Goal: Entertainment & Leisure: Consume media (video, audio)

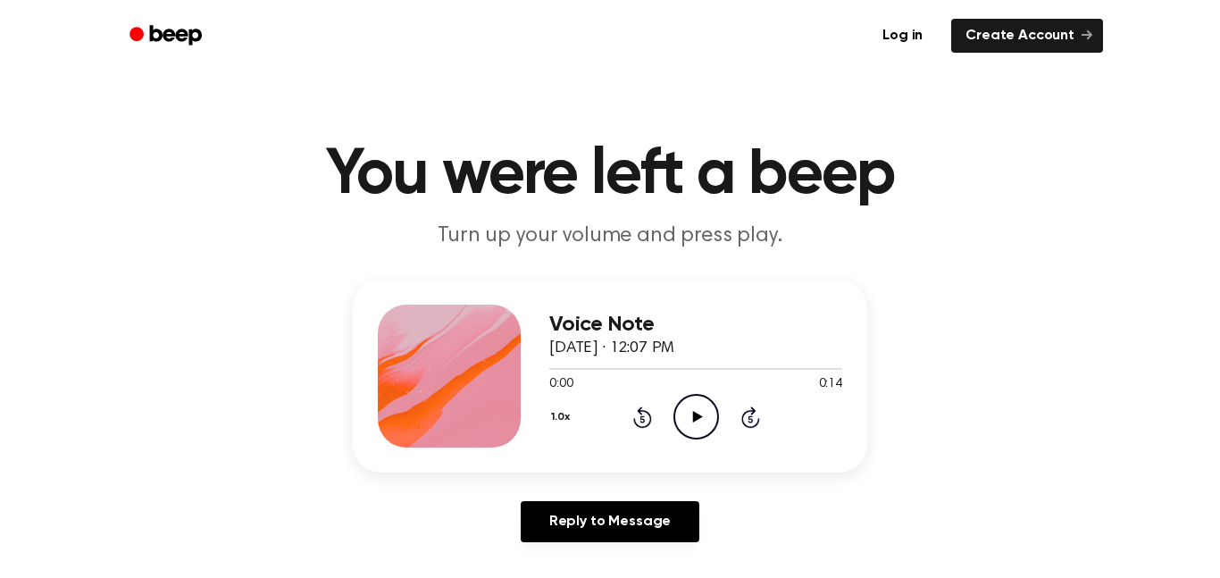
click at [704, 417] on icon "Play Audio" at bounding box center [696, 417] width 46 height 46
click at [677, 411] on icon "Play Audio" at bounding box center [696, 417] width 46 height 46
click at [709, 410] on icon "Play Audio" at bounding box center [696, 417] width 46 height 46
click at [684, 404] on icon "Play Audio" at bounding box center [696, 417] width 46 height 46
click at [696, 406] on icon "Play Audio" at bounding box center [696, 417] width 46 height 46
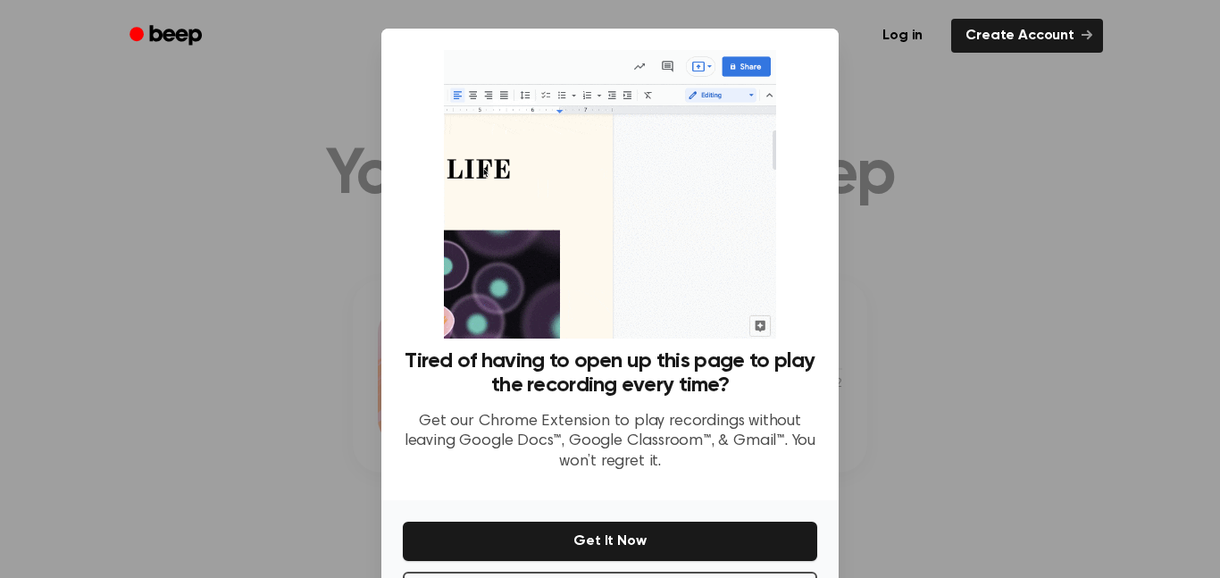
scroll to position [68, 0]
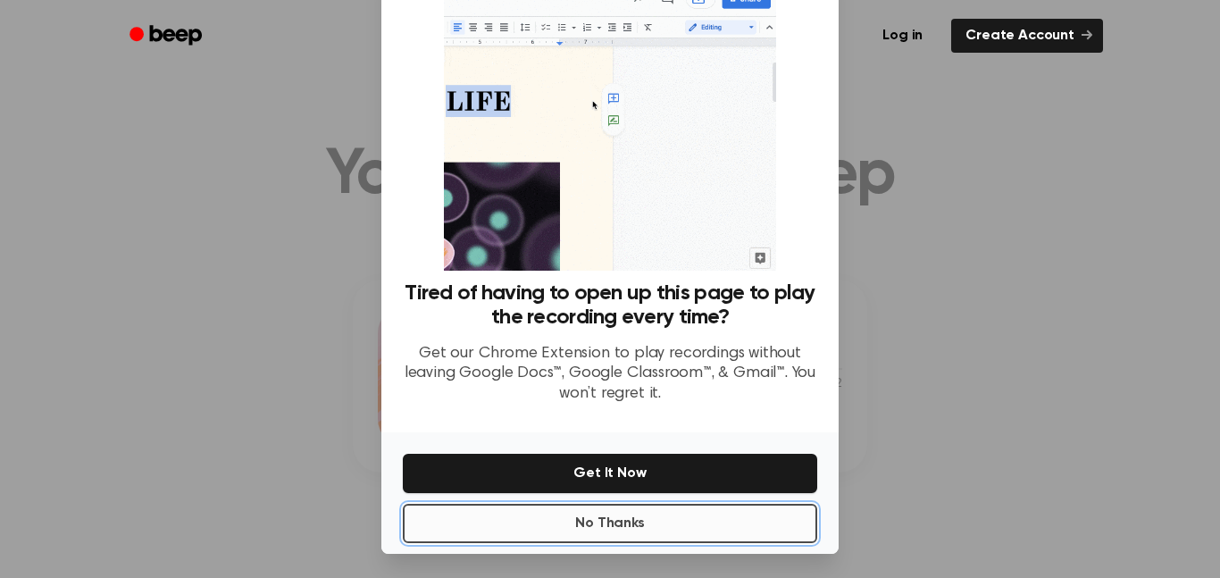
click at [631, 524] on button "No Thanks" at bounding box center [610, 523] width 414 height 39
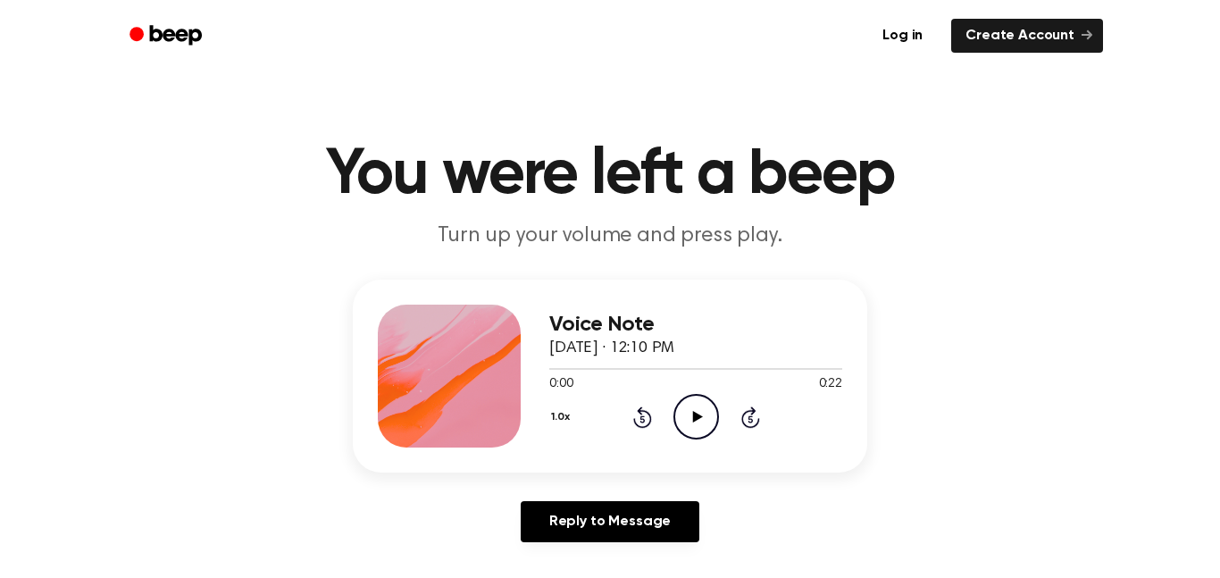
click at [690, 414] on icon "Play Audio" at bounding box center [696, 417] width 46 height 46
click at [690, 405] on icon "Play Audio" at bounding box center [696, 417] width 46 height 46
click at [703, 411] on icon "Play Audio" at bounding box center [696, 417] width 46 height 46
click at [706, 418] on icon "Pause Audio" at bounding box center [696, 417] width 46 height 46
click at [698, 389] on div "0:00 0:18" at bounding box center [695, 384] width 293 height 19
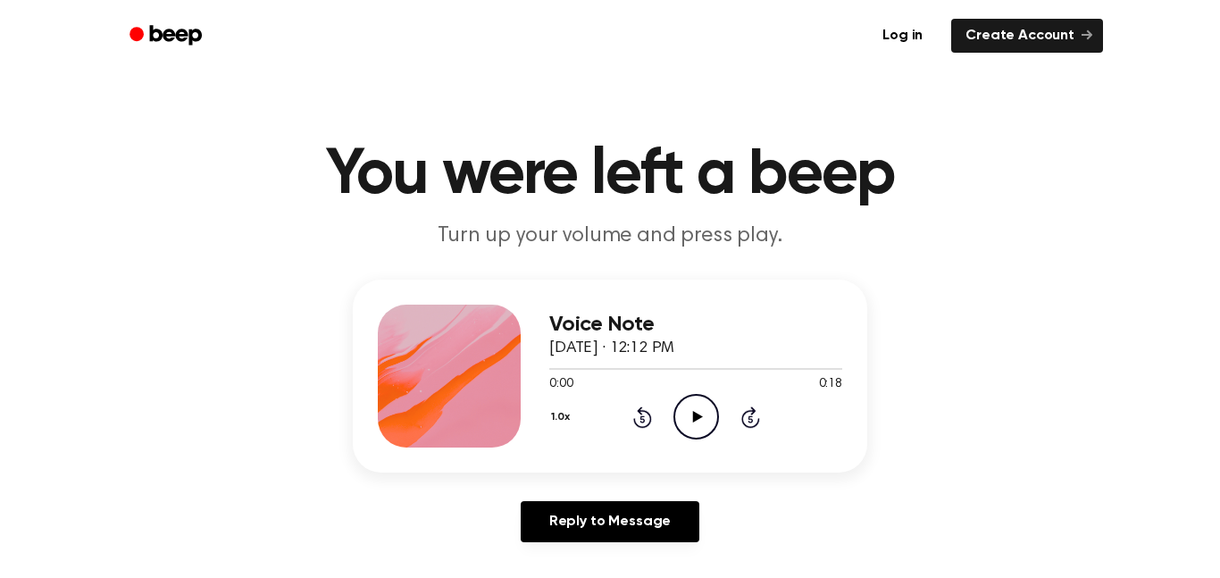
click at [698, 424] on icon "Play Audio" at bounding box center [696, 417] width 46 height 46
click at [696, 420] on icon "Play Audio" at bounding box center [696, 417] width 46 height 46
click at [696, 409] on icon "Play Audio" at bounding box center [696, 417] width 46 height 46
click at [690, 422] on icon "Play Audio" at bounding box center [696, 417] width 46 height 46
click at [709, 417] on icon "Pause Audio" at bounding box center [696, 417] width 46 height 46
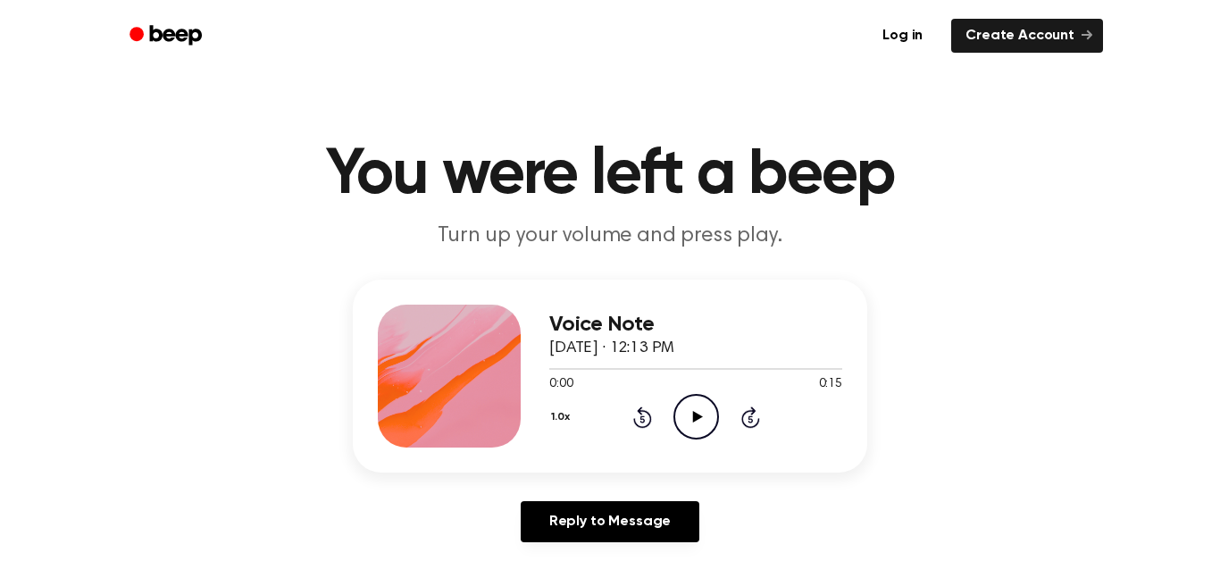
click at [683, 412] on icon "Play Audio" at bounding box center [696, 417] width 46 height 46
click at [690, 410] on icon "Play Audio" at bounding box center [696, 417] width 46 height 46
click at [698, 419] on icon "Play Audio" at bounding box center [696, 417] width 46 height 46
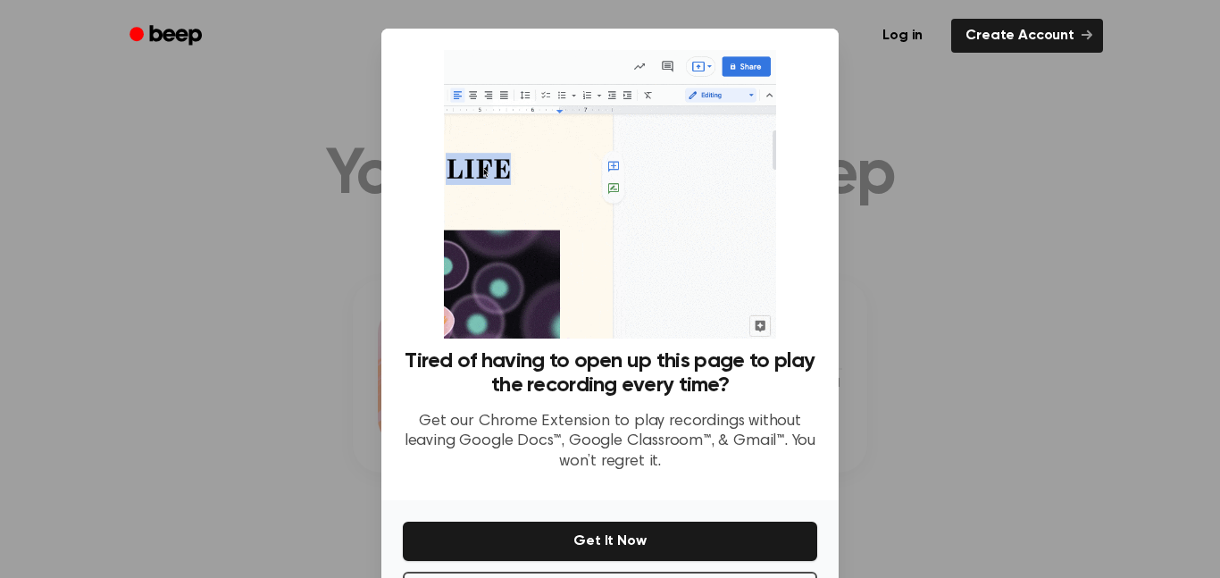
click at [670, 568] on div "No Thanks Get It Now" at bounding box center [609, 560] width 457 height 121
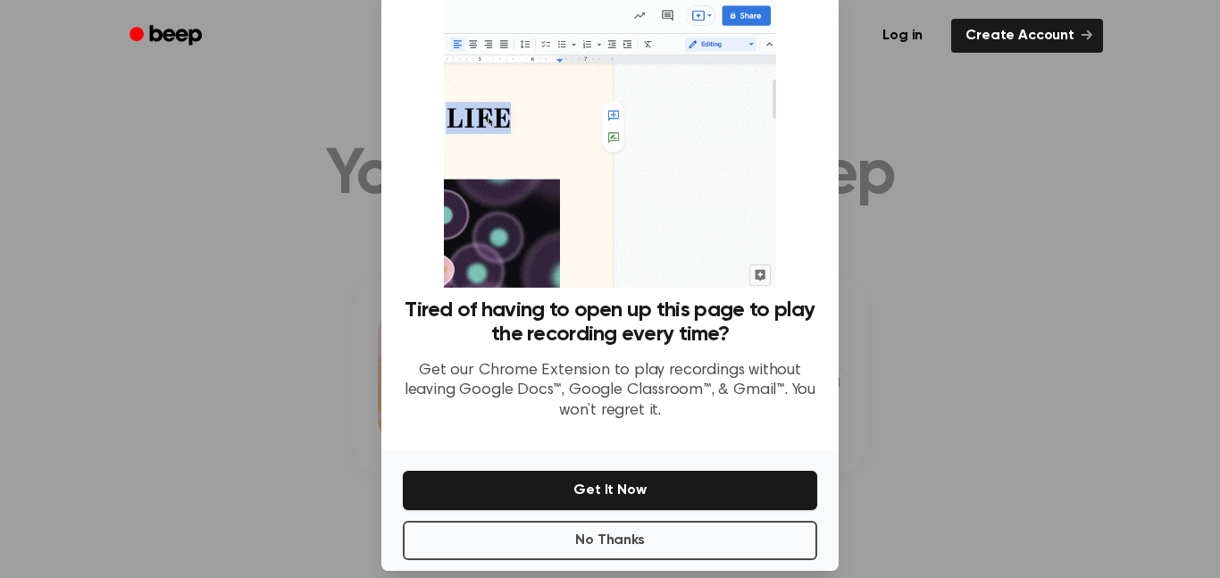
scroll to position [54, 0]
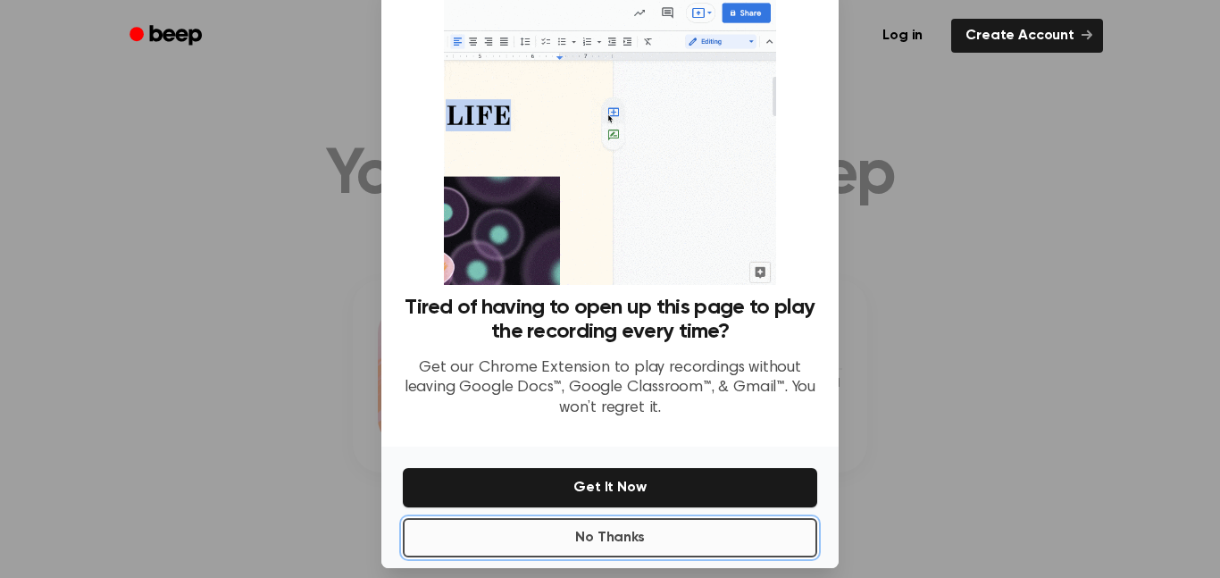
click at [665, 549] on button "No Thanks" at bounding box center [610, 537] width 414 height 39
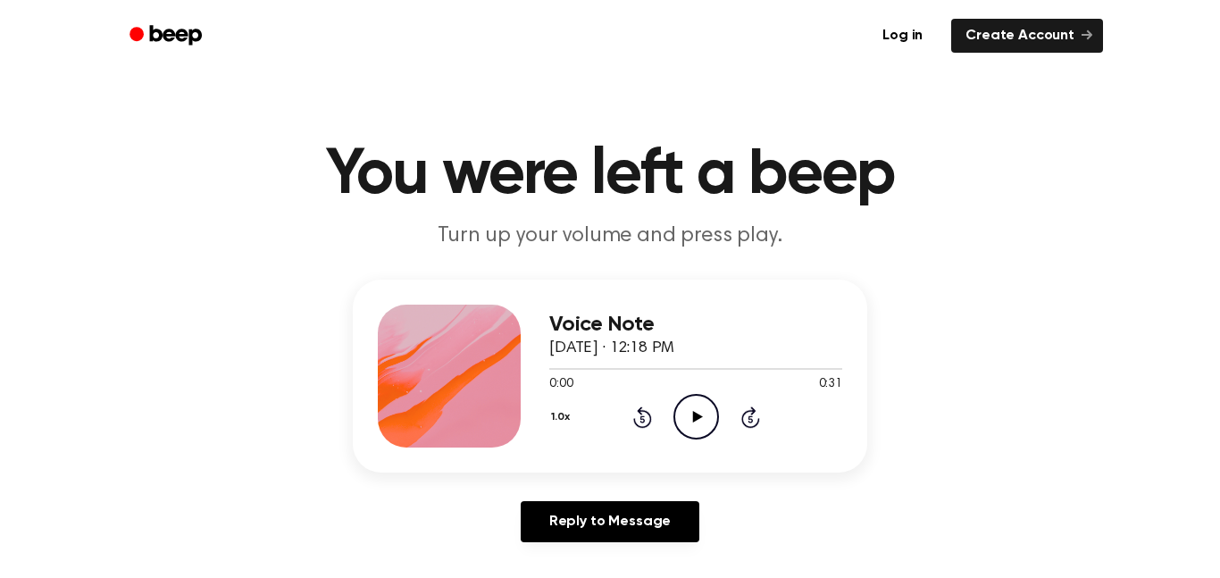
click at [689, 406] on icon "Play Audio" at bounding box center [696, 417] width 46 height 46
click at [687, 406] on icon "Play Audio" at bounding box center [696, 417] width 46 height 46
